Goal: Task Accomplishment & Management: Manage account settings

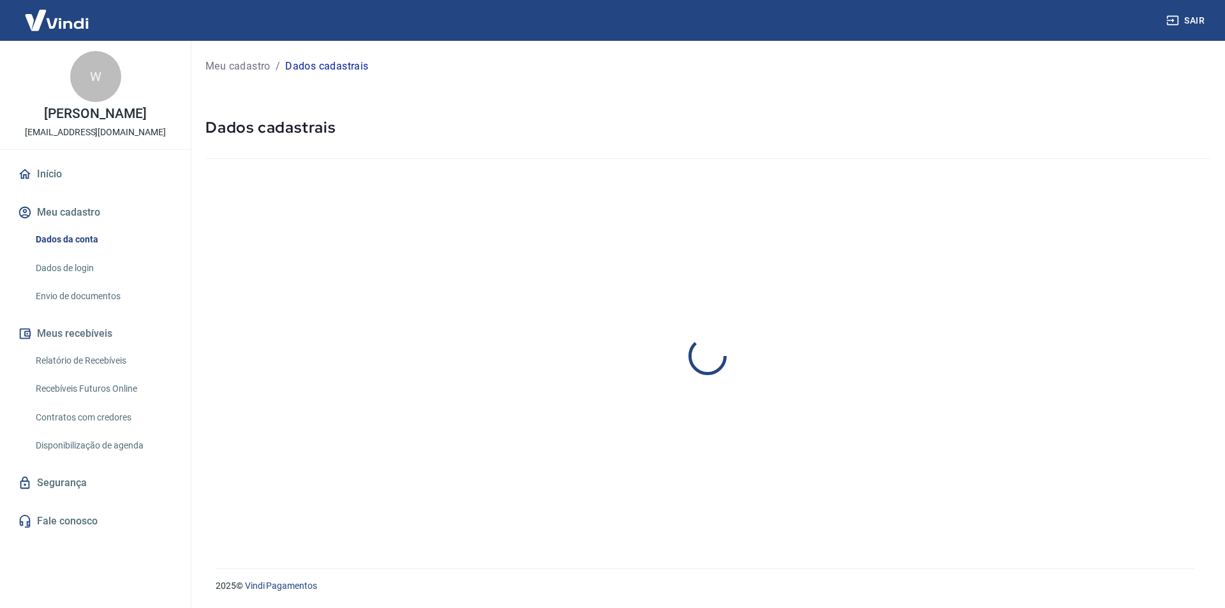
select select "SP"
select select "business"
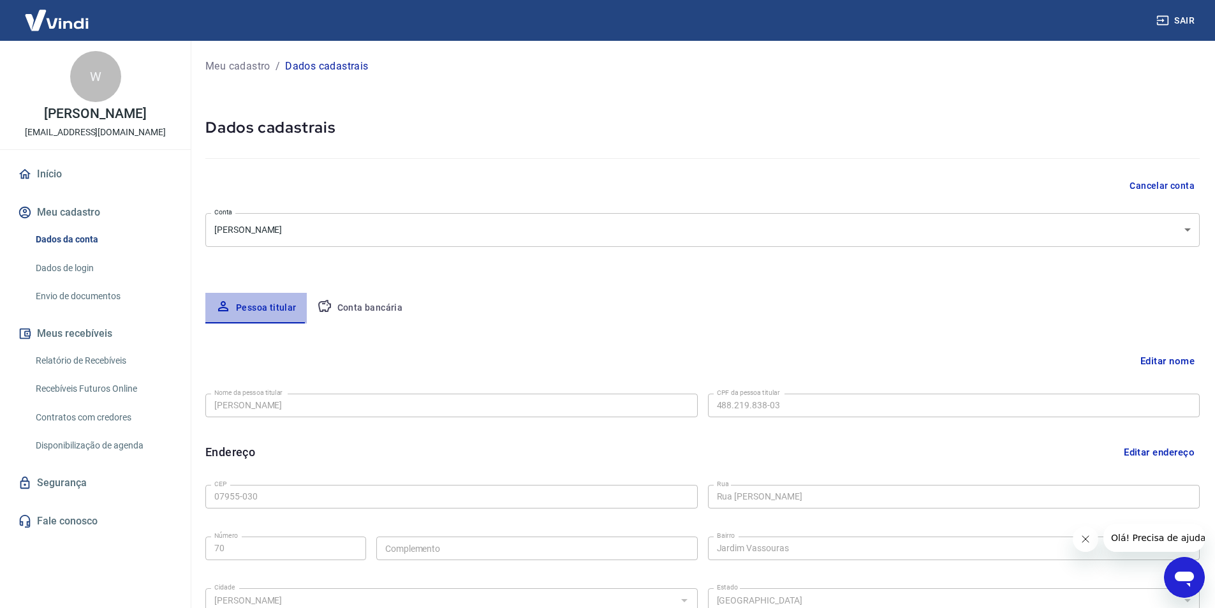
click at [264, 311] on button "Pessoa titular" at bounding box center [255, 308] width 101 height 31
